Goal: Find specific page/section: Find specific page/section

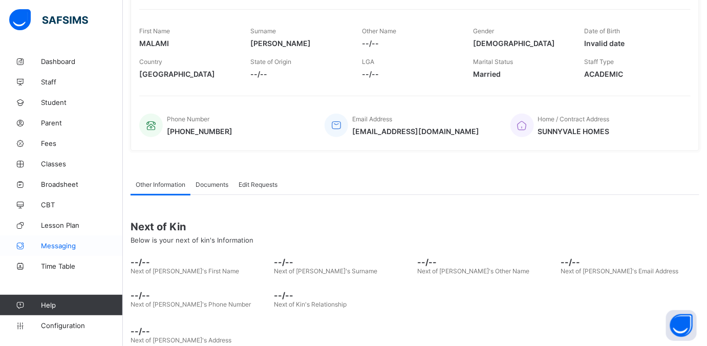
scroll to position [181, 0]
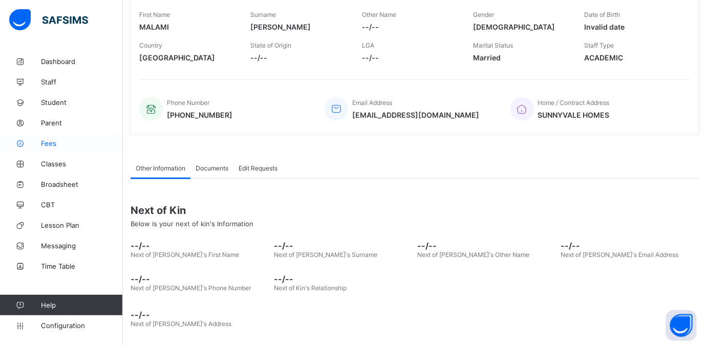
click at [53, 143] on span "Fees" at bounding box center [82, 143] width 82 height 8
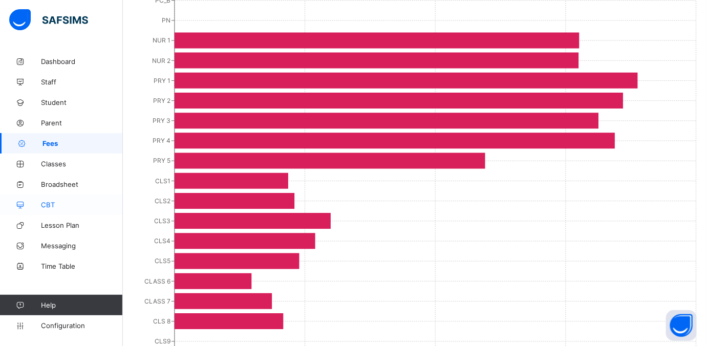
scroll to position [396, 0]
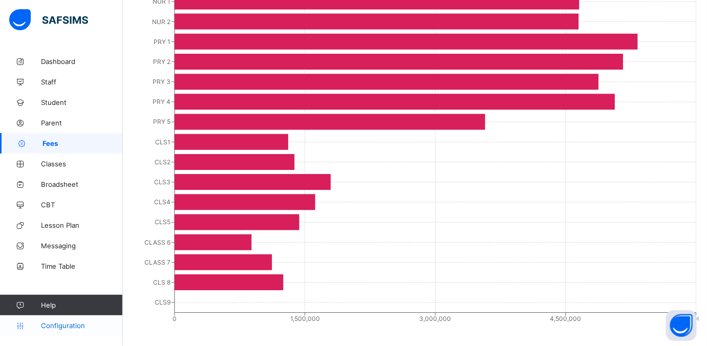
click at [69, 326] on span "Configuration" at bounding box center [81, 325] width 81 height 8
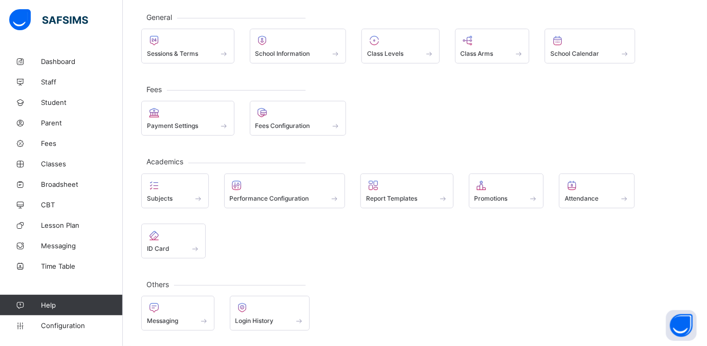
scroll to position [51, 0]
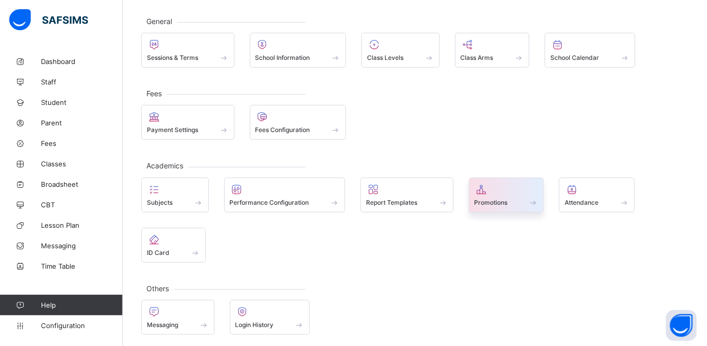
click at [506, 200] on span "Promotions" at bounding box center [491, 203] width 33 height 8
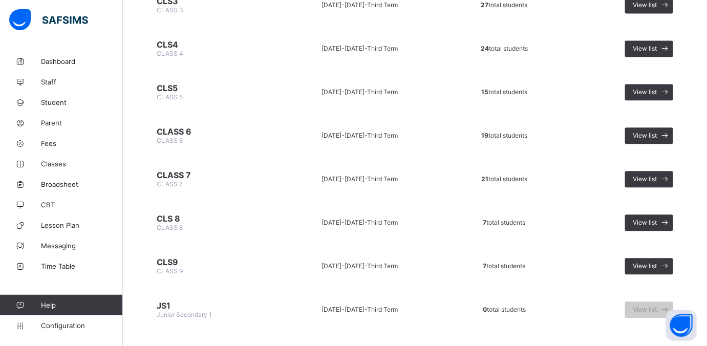
scroll to position [798, 0]
